Goal: Task Accomplishment & Management: Manage account settings

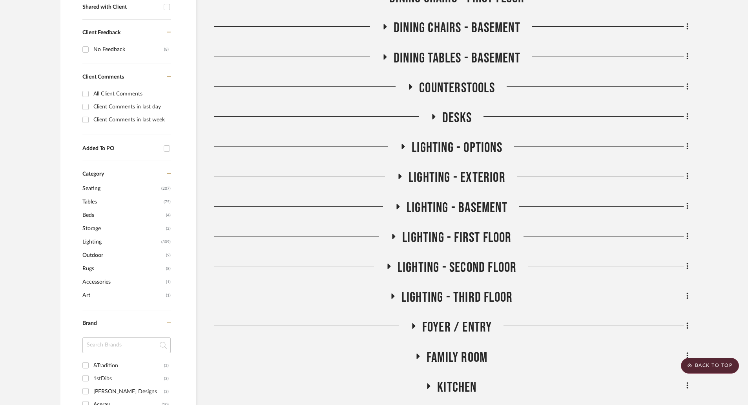
scroll to position [432, 0]
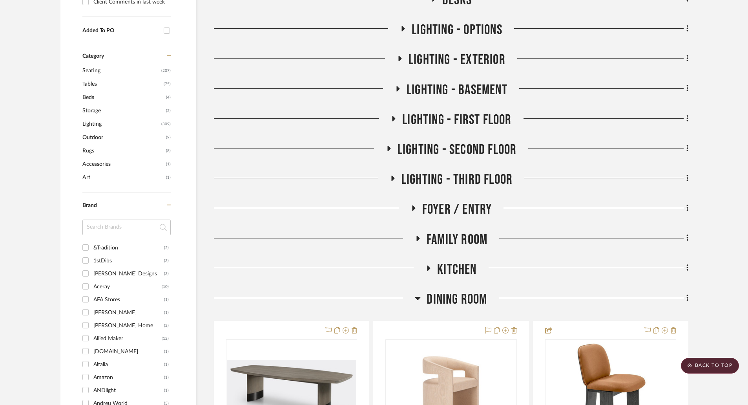
click at [417, 298] on icon at bounding box center [417, 298] width 5 height 3
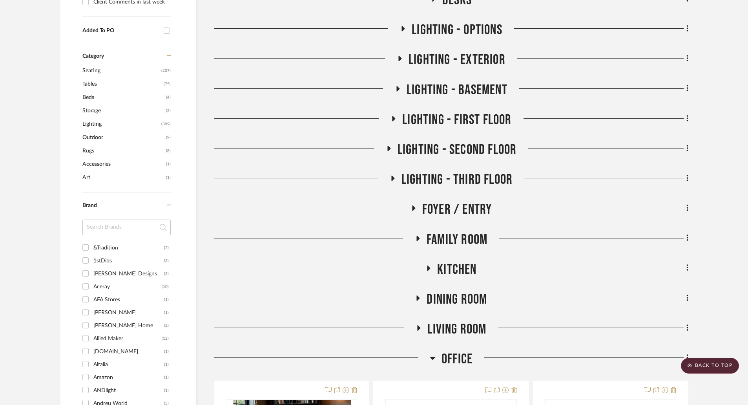
click at [419, 325] on icon at bounding box center [418, 328] width 9 height 6
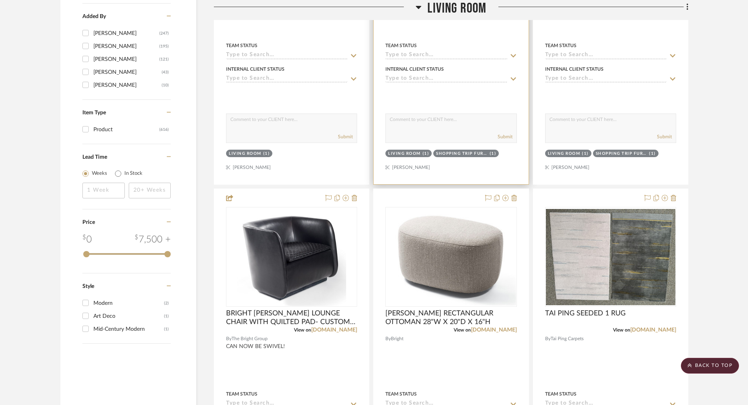
scroll to position [1021, 0]
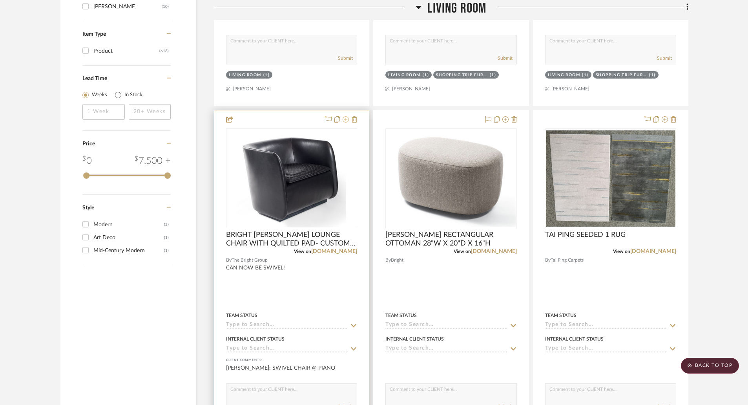
click at [347, 120] on icon at bounding box center [346, 119] width 6 height 6
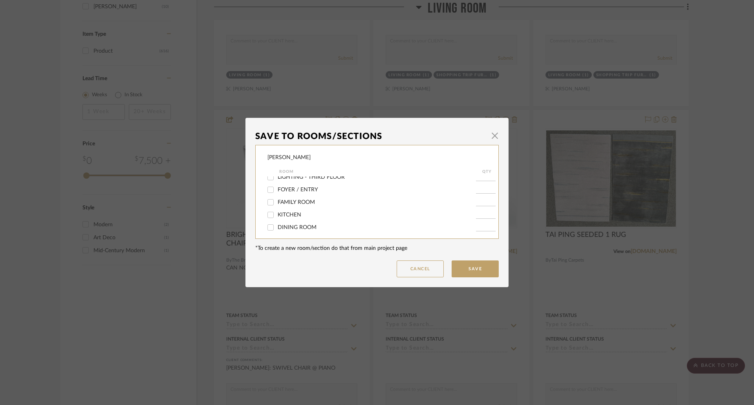
scroll to position [221, 0]
click at [301, 196] on div "LIVING ROOM" at bounding box center [371, 200] width 208 height 13
click at [302, 199] on span "LIVING ROOM" at bounding box center [296, 200] width 37 height 5
click at [277, 199] on input "LIVING ROOM" at bounding box center [270, 200] width 13 height 13
checkbox input "false"
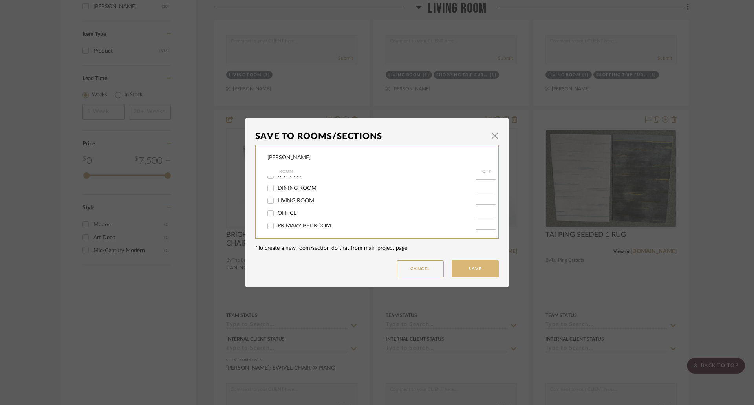
click at [471, 270] on button "Save" at bounding box center [474, 268] width 47 height 17
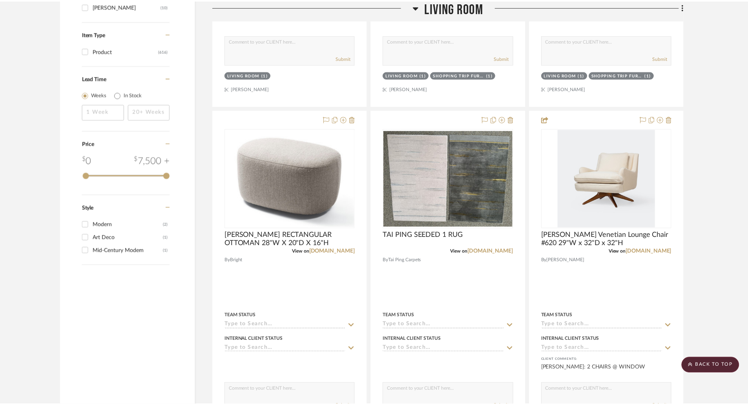
scroll to position [1021, 0]
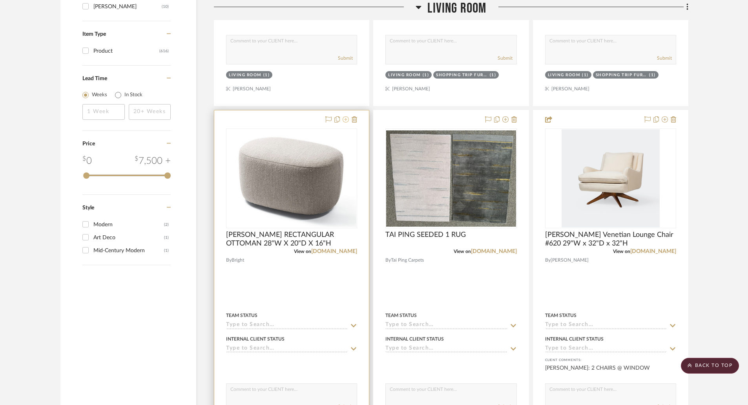
click at [345, 120] on icon at bounding box center [346, 119] width 6 height 6
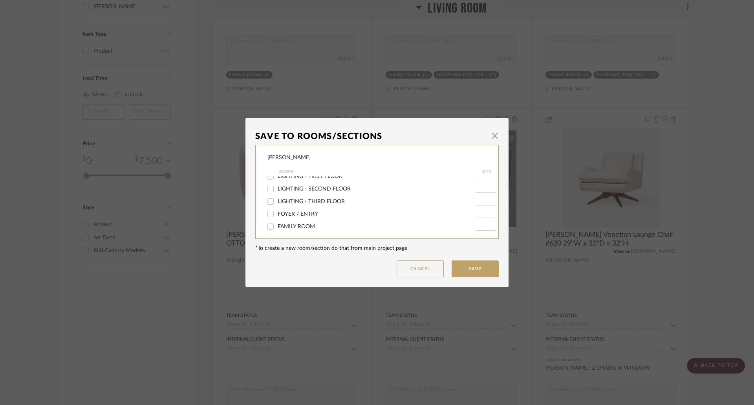
scroll to position [236, 0]
click at [297, 185] on span "LIVING ROOM" at bounding box center [296, 185] width 37 height 5
click at [277, 185] on input "LIVING ROOM" at bounding box center [270, 185] width 13 height 13
checkbox input "false"
click at [460, 269] on button "Save" at bounding box center [474, 268] width 47 height 17
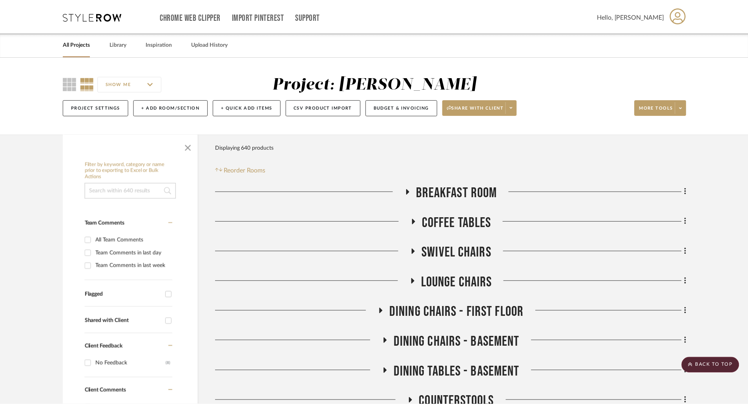
scroll to position [1021, 0]
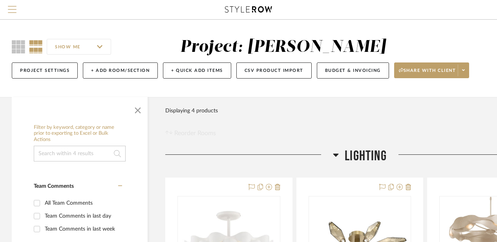
click at [13, 10] on span "Menu" at bounding box center [12, 12] width 9 height 12
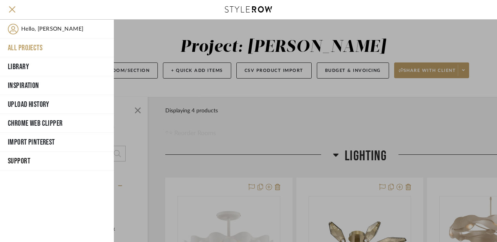
click at [31, 49] on button "All Projects" at bounding box center [57, 47] width 114 height 19
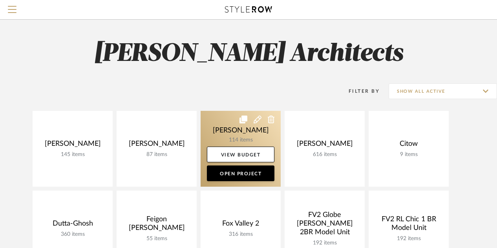
click at [236, 135] on link at bounding box center [241, 149] width 80 height 76
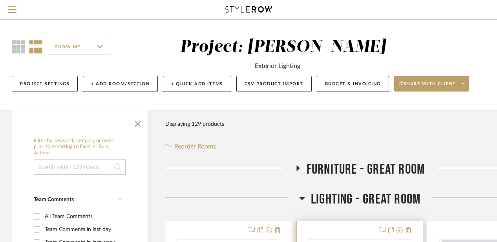
scroll to position [38, 0]
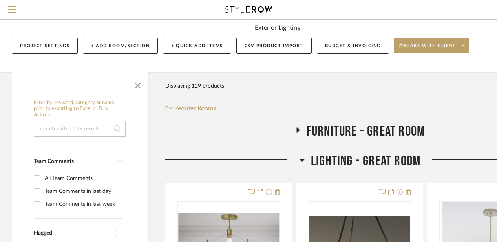
click at [300, 129] on icon at bounding box center [297, 130] width 9 height 6
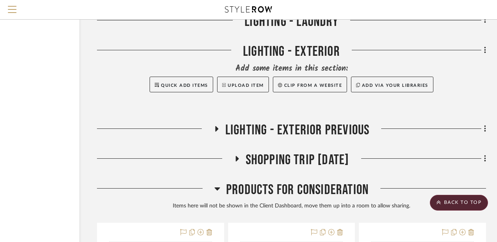
scroll to position [4205, 68]
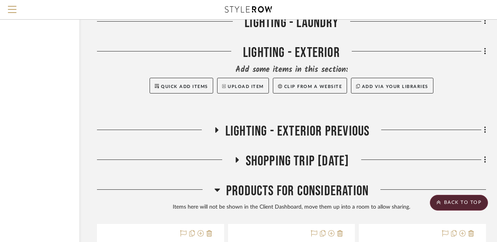
click at [232, 163] on icon at bounding box center [236, 160] width 9 height 6
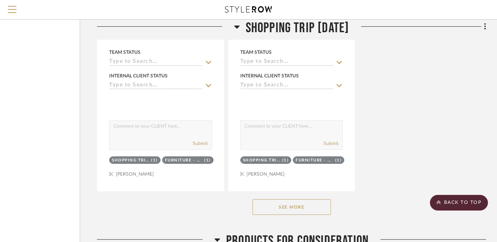
scroll to position [5327, 68]
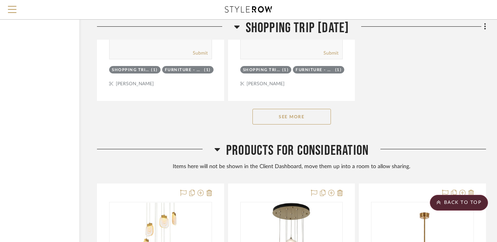
click at [286, 115] on button "See More" at bounding box center [291, 117] width 79 height 16
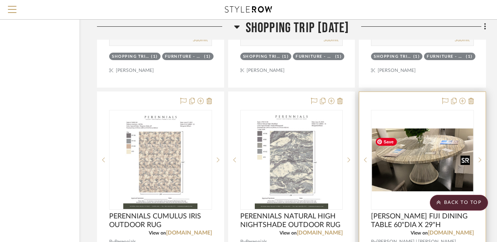
click at [0, 0] on img at bounding box center [0, 0] width 0 height 0
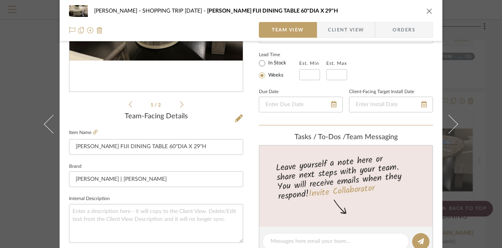
scroll to position [134, 0]
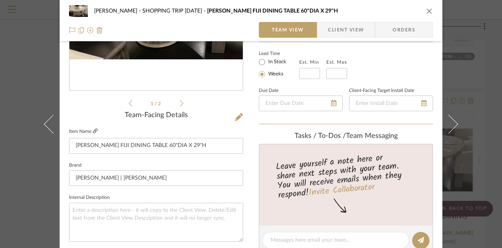
click at [93, 129] on icon at bounding box center [95, 130] width 5 height 5
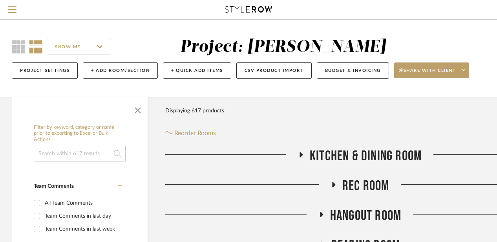
scroll to position [118, 0]
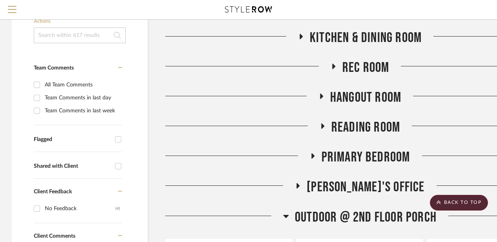
drag, startPoint x: 298, startPoint y: 179, endPoint x: 264, endPoint y: 49, distance: 134.4
click at [264, 49] on div at bounding box center [231, 39] width 133 height 20
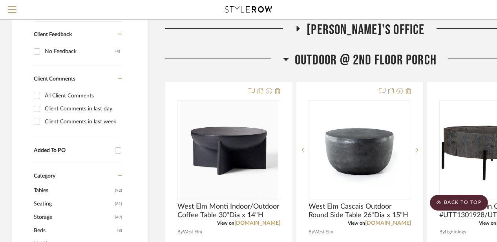
scroll to position [224, 0]
